Goal: Task Accomplishment & Management: Use online tool/utility

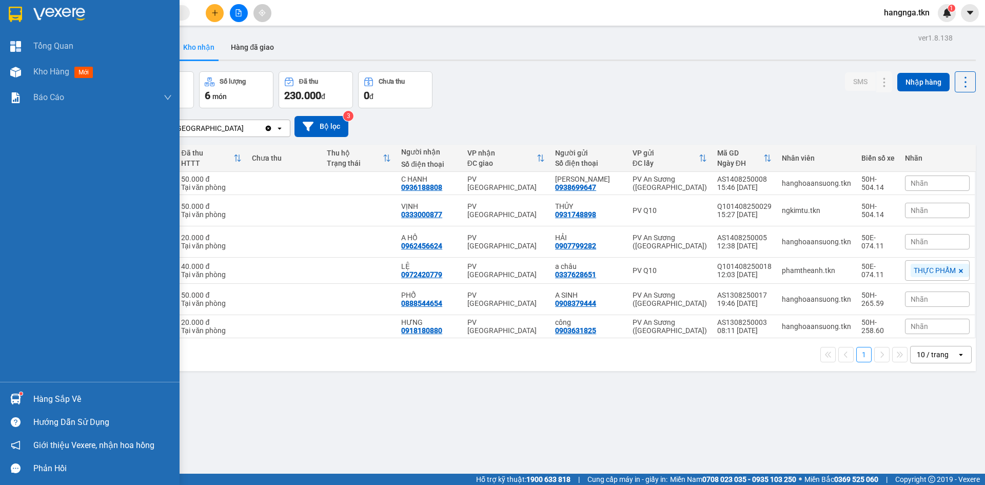
click at [22, 388] on div "Hàng sắp về" at bounding box center [90, 398] width 180 height 23
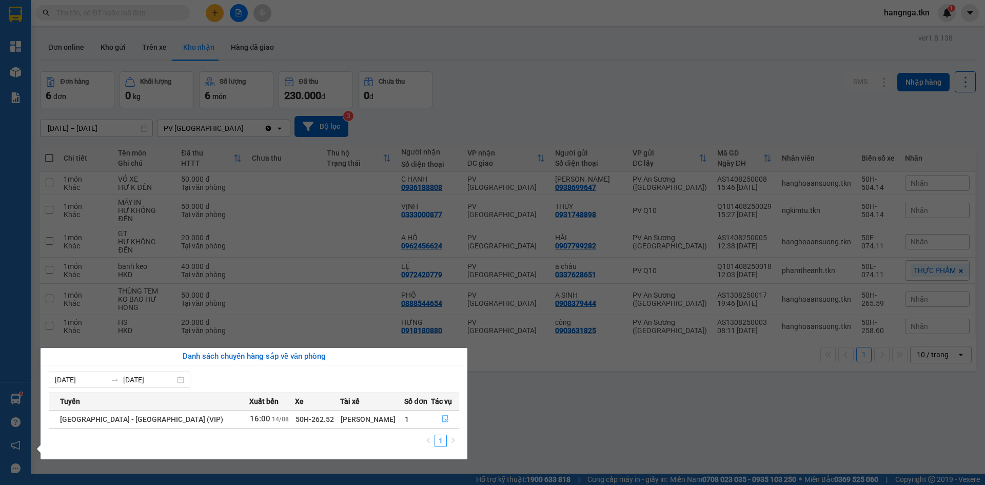
click at [442, 415] on icon "file-done" at bounding box center [445, 418] width 7 height 7
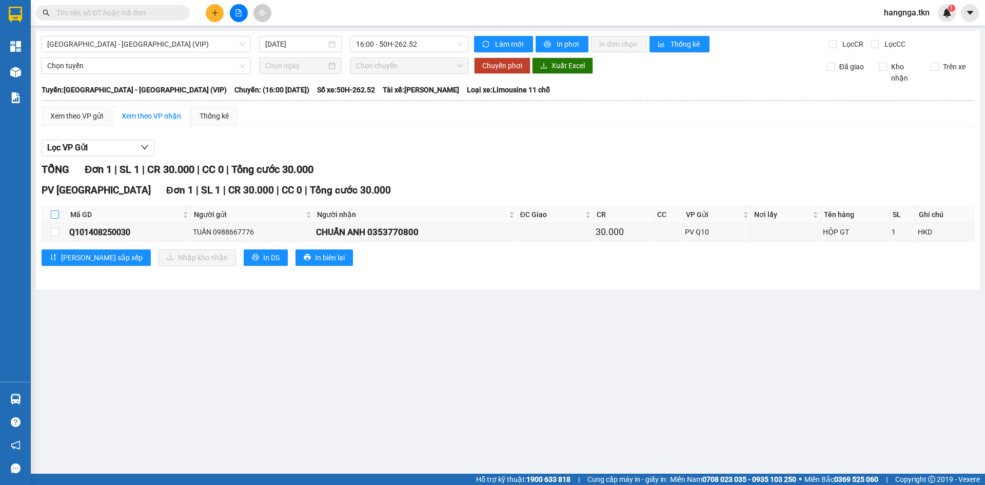
click at [55, 215] on input "checkbox" at bounding box center [55, 214] width 8 height 8
checkbox input "true"
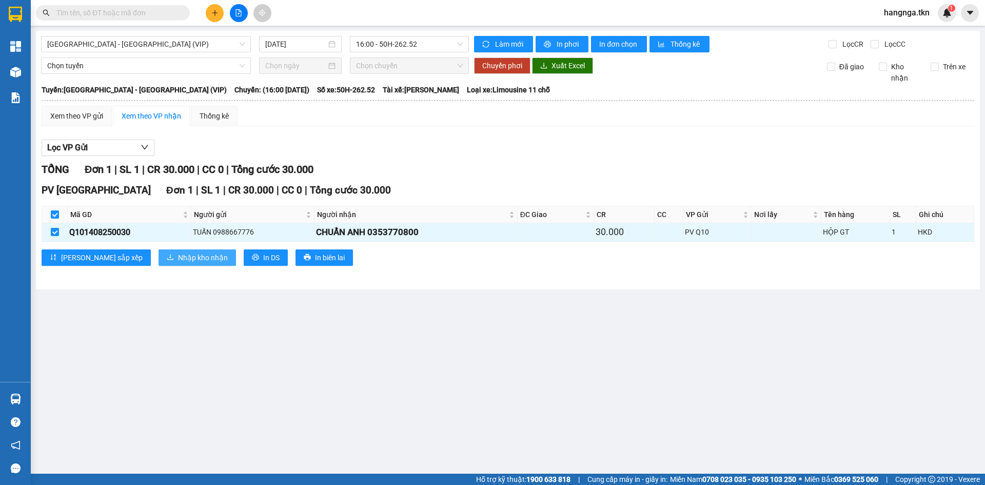
click at [178, 261] on span "Nhập kho nhận" at bounding box center [203, 257] width 50 height 11
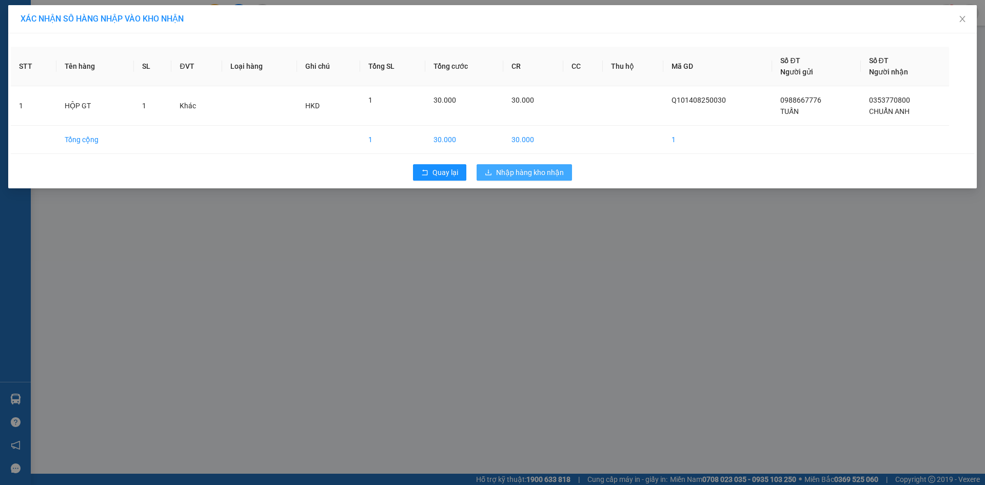
click at [556, 176] on span "Nhập hàng kho nhận" at bounding box center [530, 172] width 68 height 11
